Goal: Browse casually: Explore the website without a specific task or goal

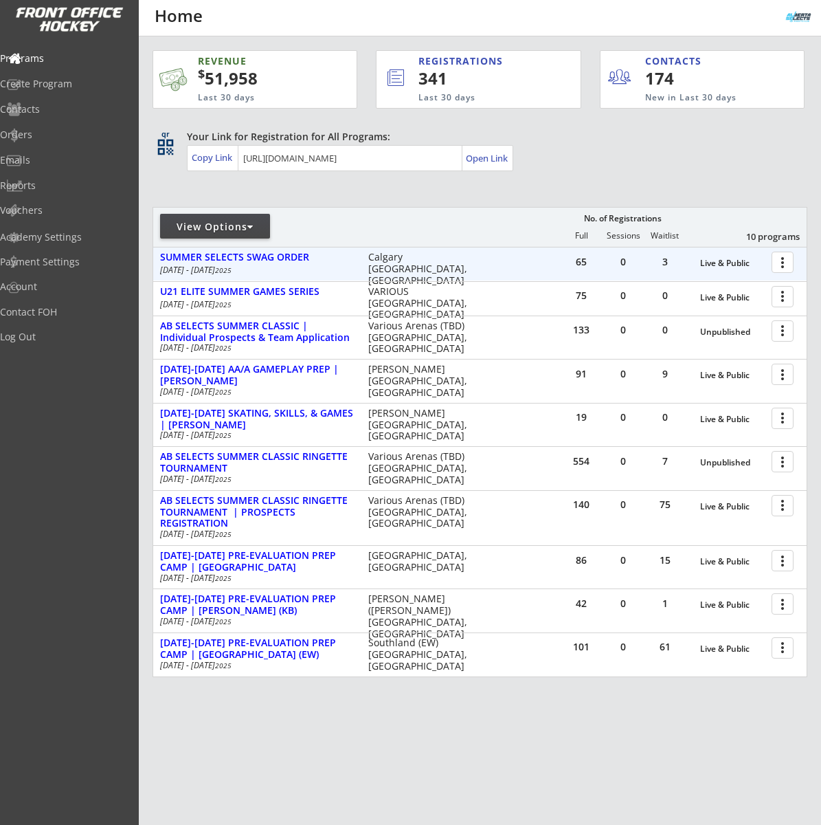
click at [783, 262] on div at bounding box center [785, 261] width 24 height 24
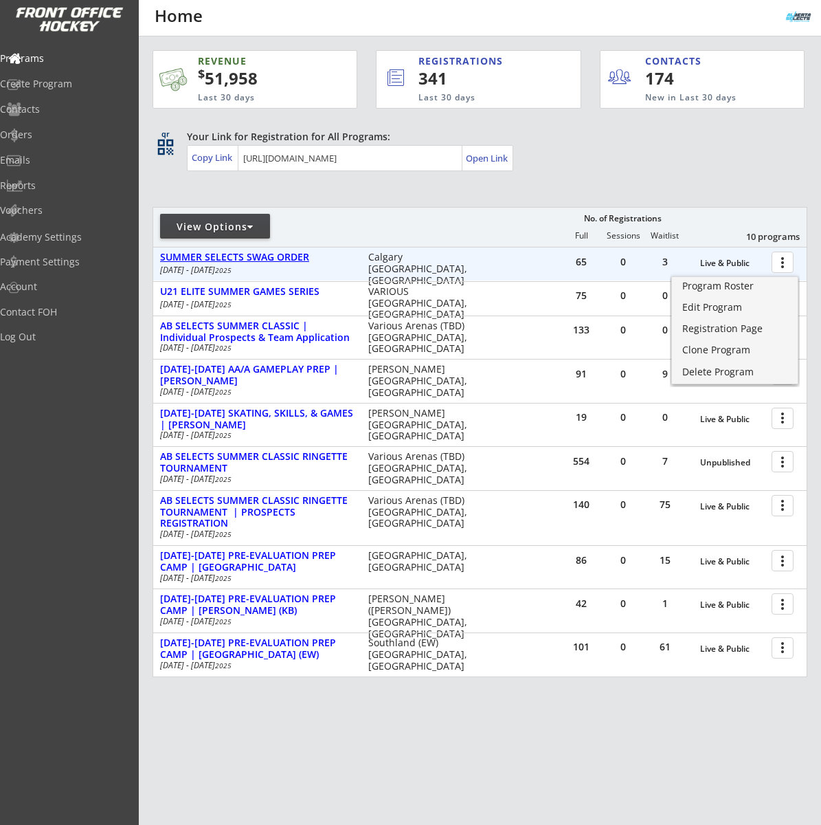
click at [257, 256] on div "SUMMER SELECTS SWAG ORDER" at bounding box center [257, 258] width 194 height 12
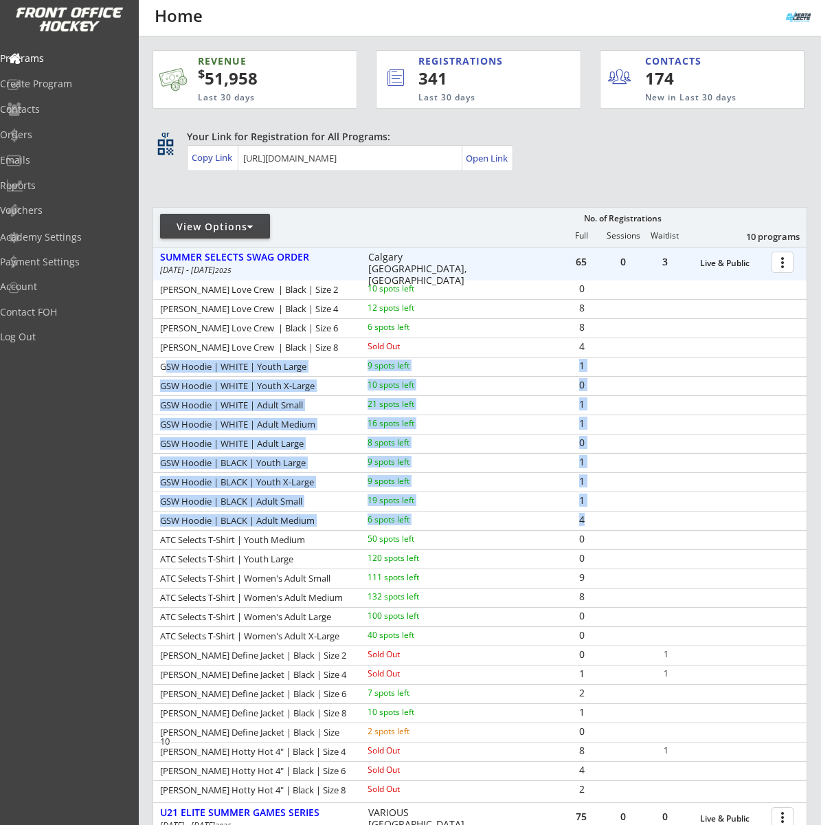
drag, startPoint x: 164, startPoint y: 364, endPoint x: 605, endPoint y: 519, distance: 467.5
click at [605, 519] on div "LULU LEMON Love Crew | Black | Size 2 10 spots left 0 LULU LEMON Love Crew | Bl…" at bounding box center [480, 539] width 654 height 519
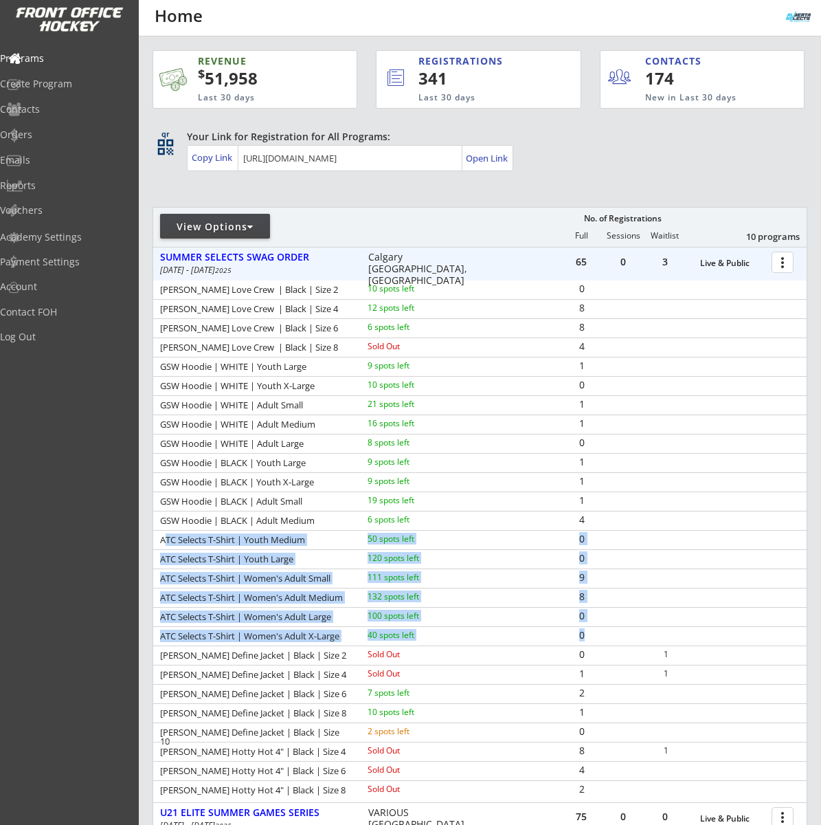
drag, startPoint x: 167, startPoint y: 541, endPoint x: 601, endPoint y: 632, distance: 443.7
click at [601, 632] on div "LULU LEMON Love Crew | Black | Size 2 10 spots left 0 LULU LEMON Love Crew | Bl…" at bounding box center [480, 539] width 654 height 519
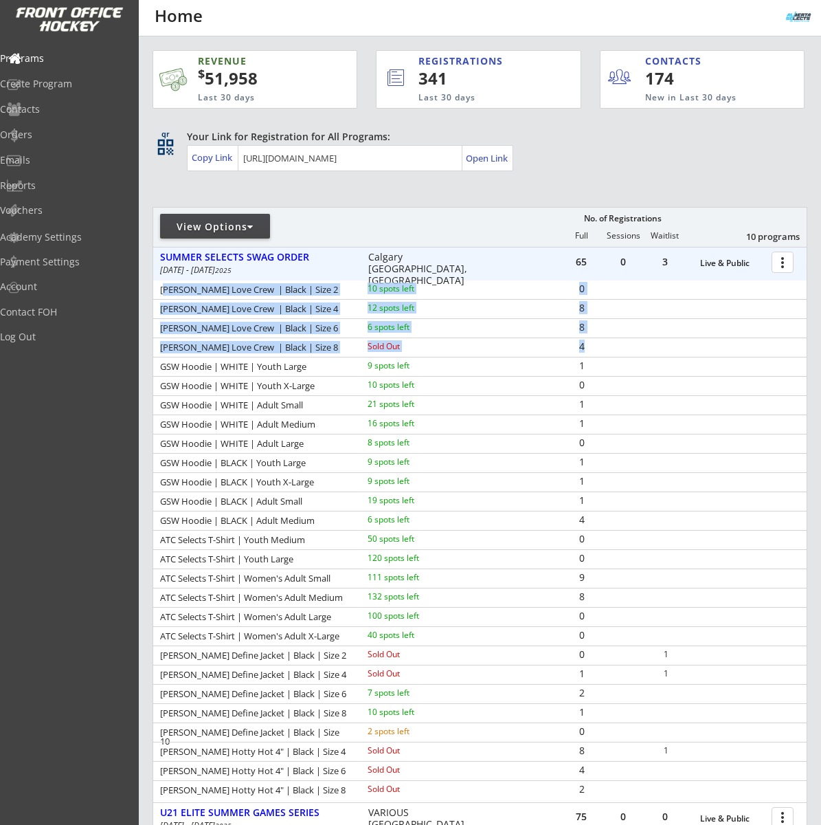
drag, startPoint x: 162, startPoint y: 287, endPoint x: 594, endPoint y: 350, distance: 437.7
click at [594, 350] on div "LULU LEMON Love Crew | Black | Size 2 10 spots left 0 LULU LEMON Love Crew | Bl…" at bounding box center [480, 539] width 654 height 519
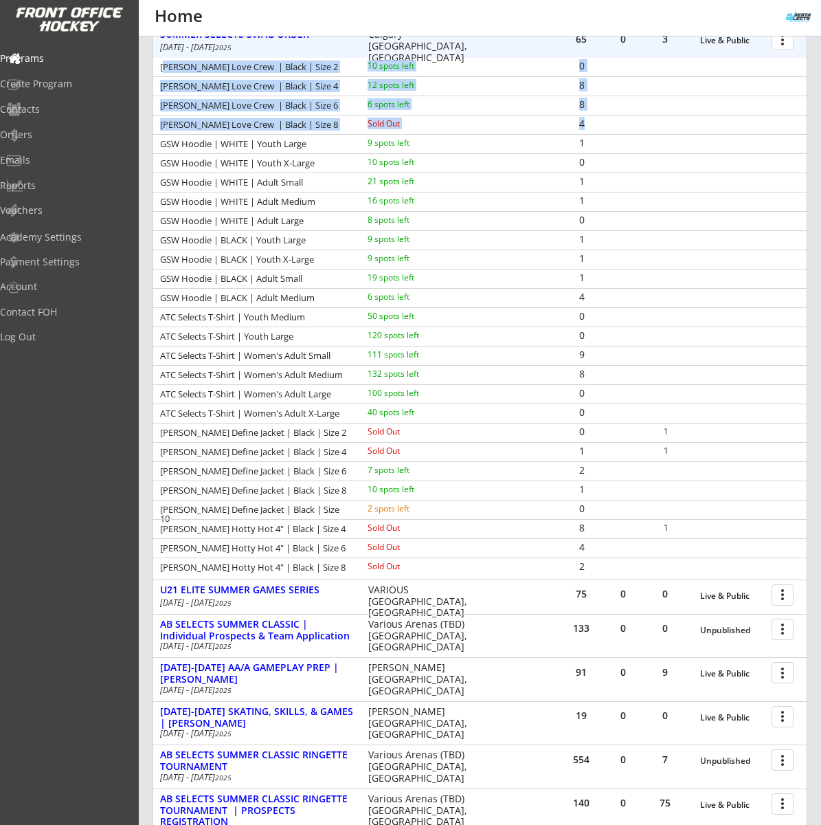
scroll to position [237, 0]
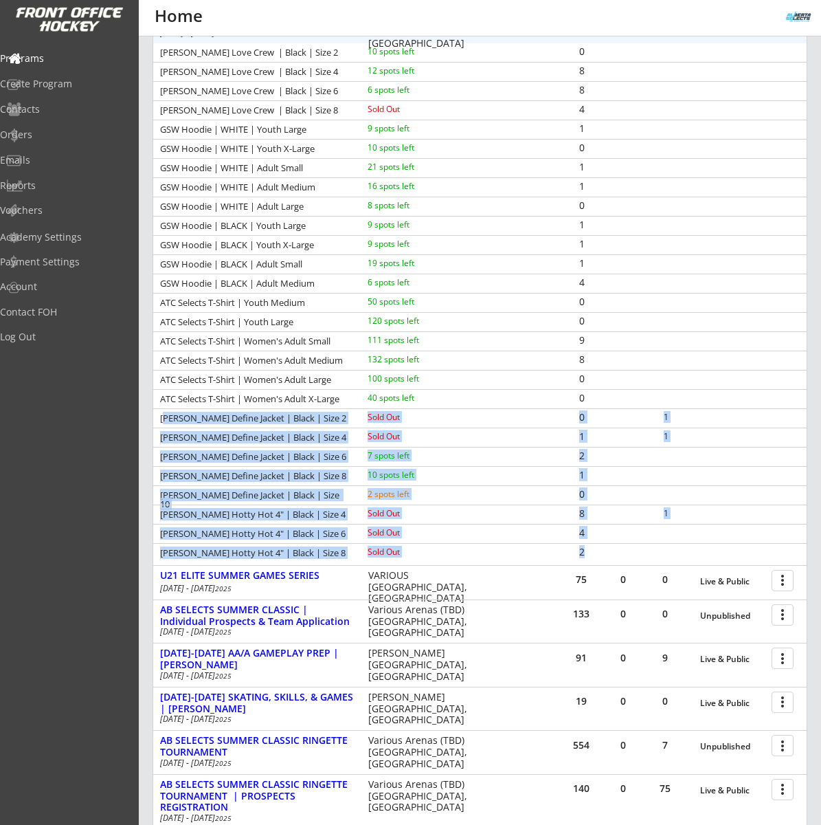
drag, startPoint x: 164, startPoint y: 419, endPoint x: 621, endPoint y: 549, distance: 475.1
click at [621, 549] on div "LULU LEMON Love Crew | Black | Size 2 10 spots left 0 LULU LEMON Love Crew | Bl…" at bounding box center [480, 302] width 654 height 519
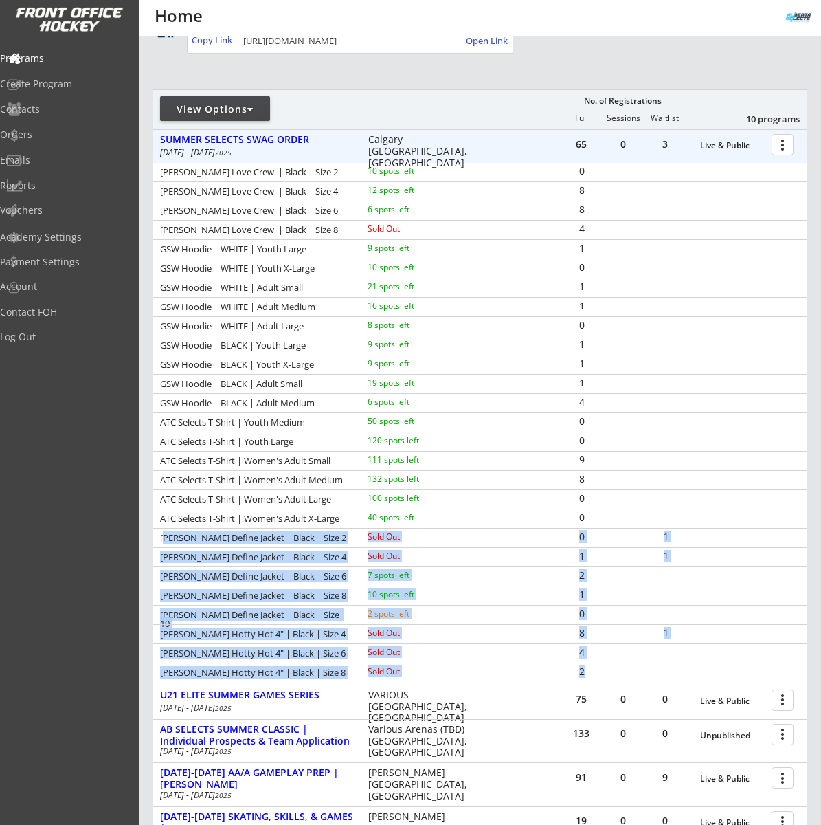
scroll to position [115, 0]
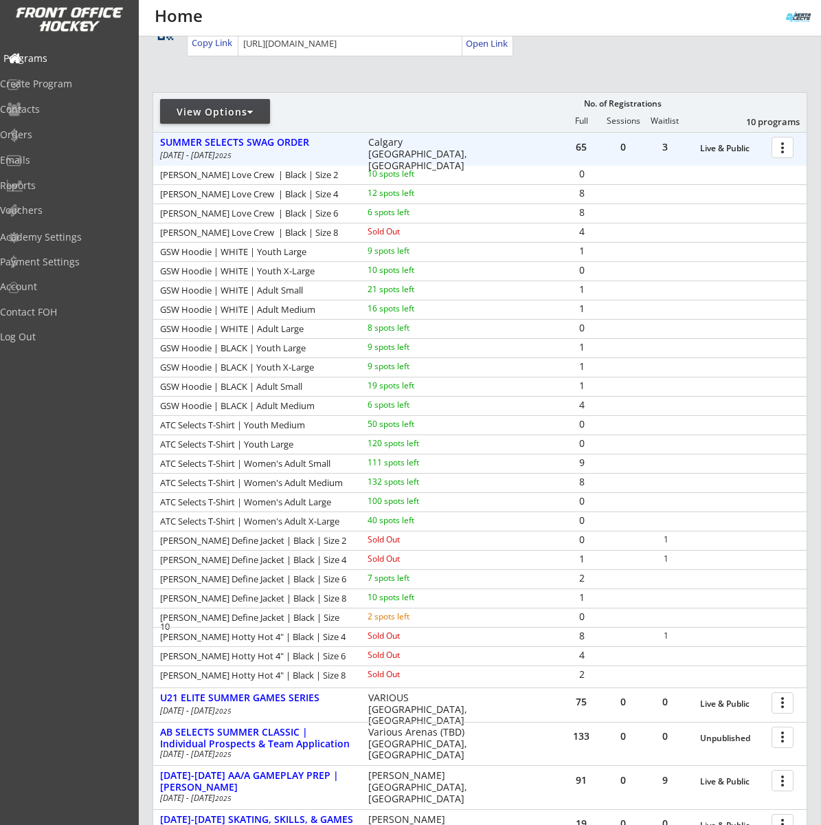
click at [60, 61] on div "Programs" at bounding box center [65, 59] width 124 height 10
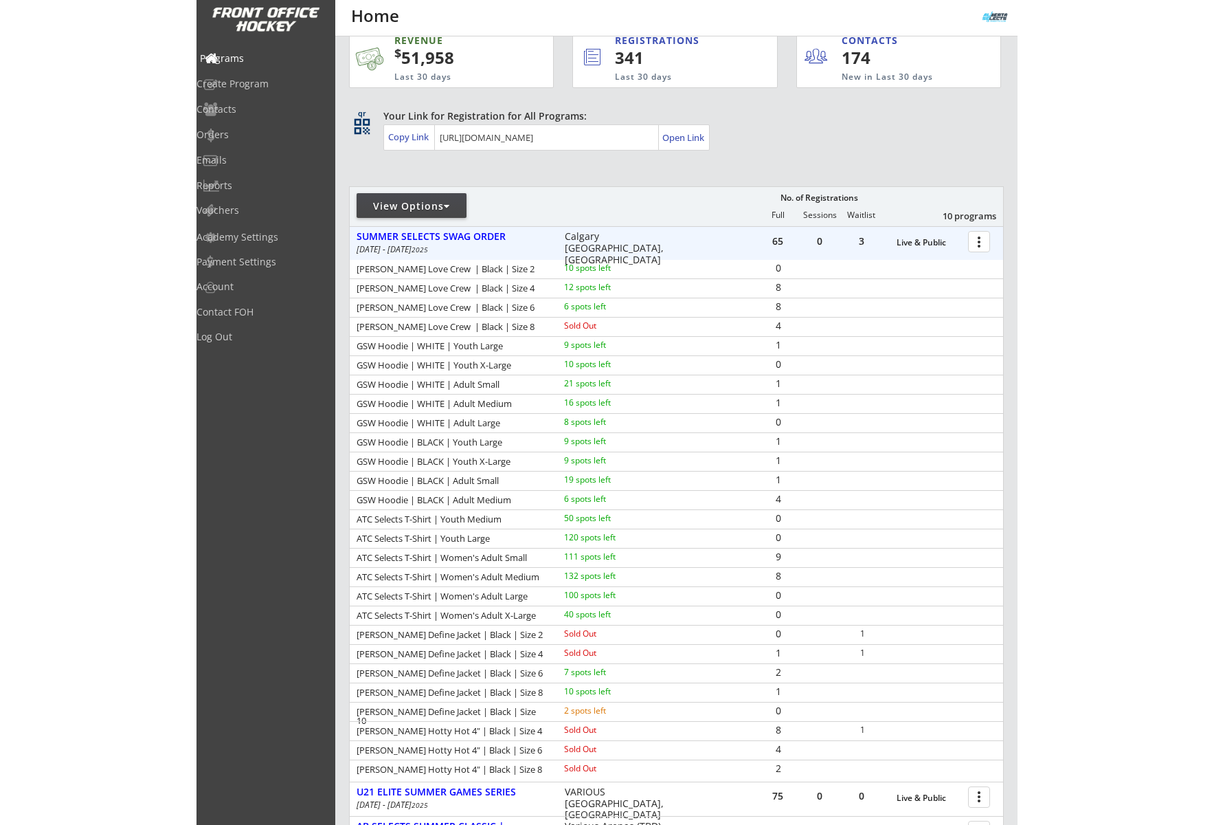
scroll to position [0, 0]
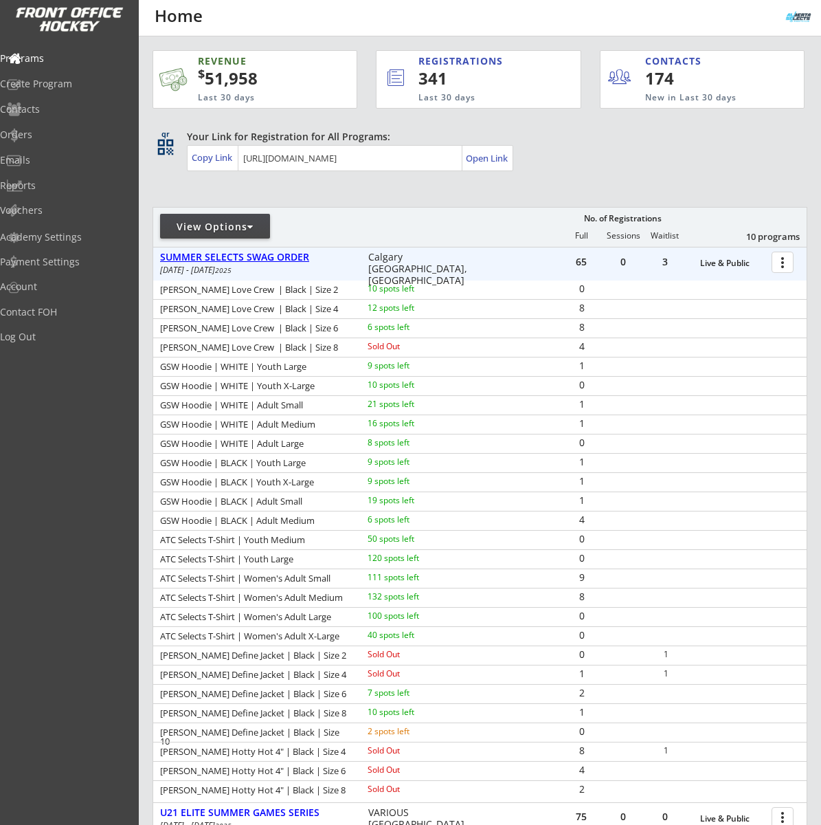
click at [283, 253] on div "SUMMER SELECTS SWAG ORDER" at bounding box center [257, 258] width 194 height 12
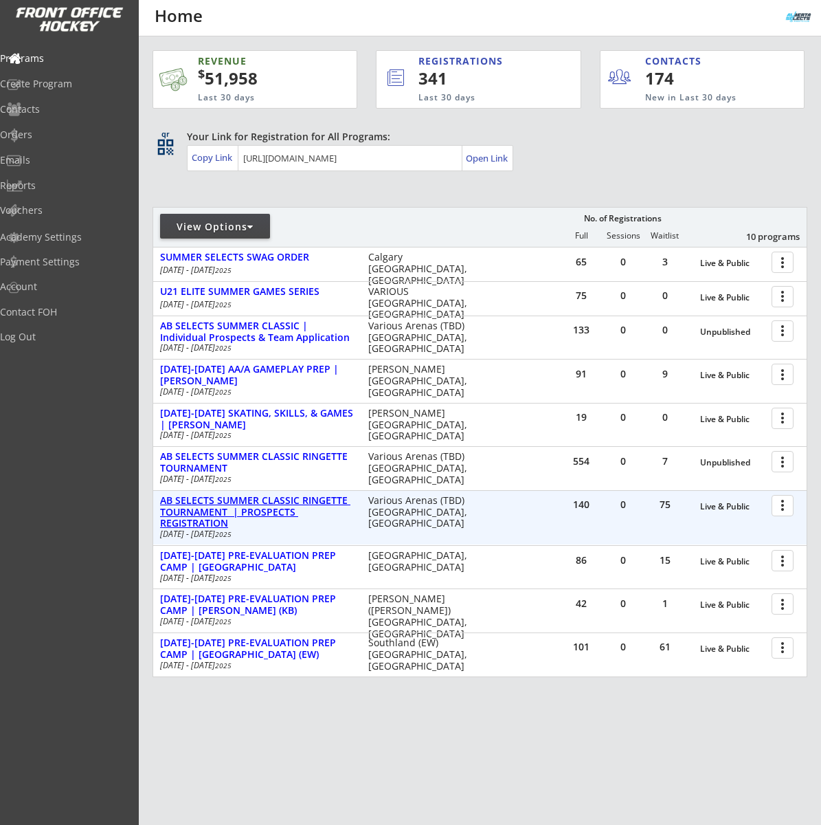
click at [282, 504] on div "AB SELECTS SUMMER CLASSIC RINGETTE TOURNAMENT | PROSPECTS REGISTRATION" at bounding box center [257, 512] width 194 height 34
